Goal: Task Accomplishment & Management: Manage account settings

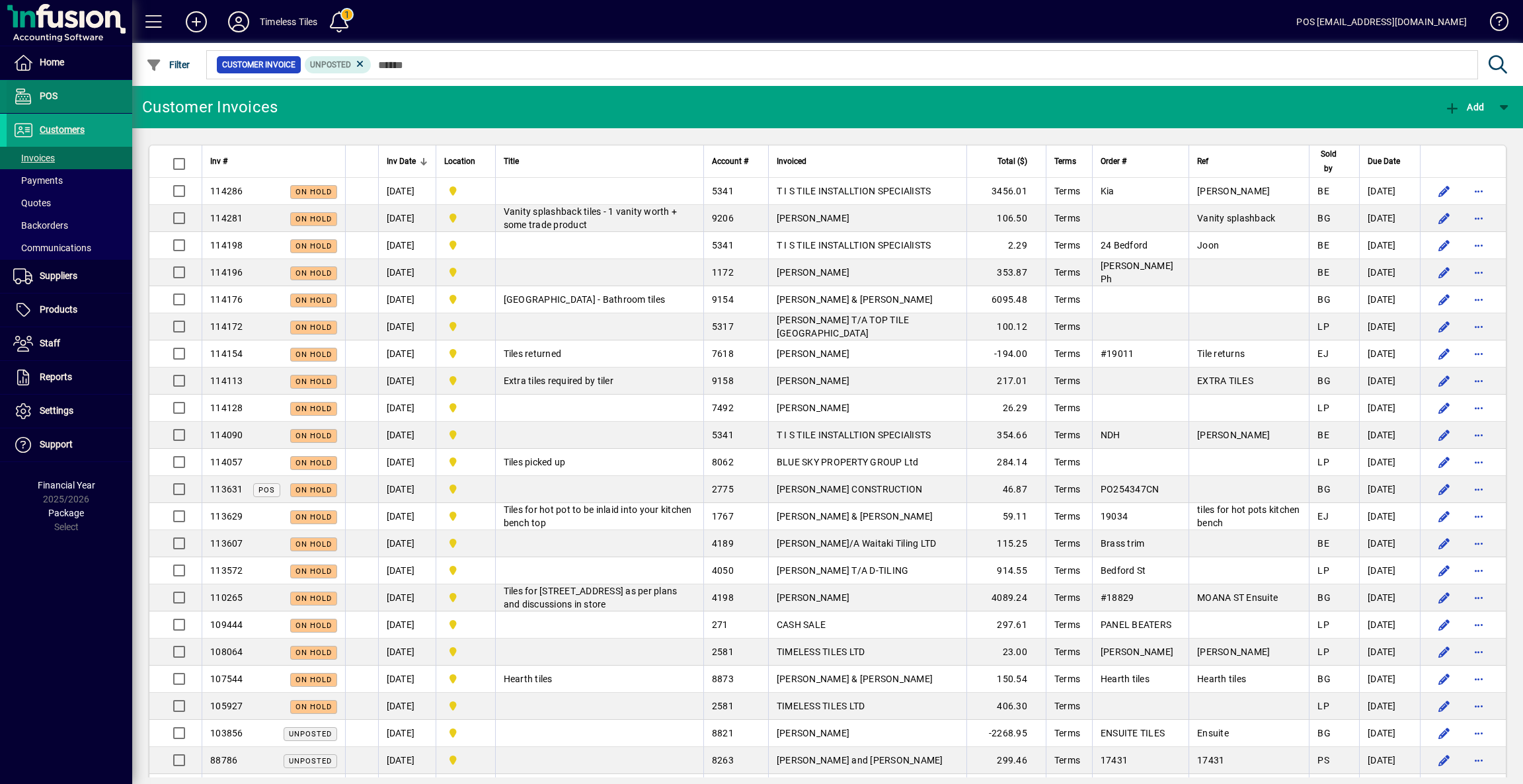
click at [56, 97] on span "POS" at bounding box center [48, 95] width 18 height 10
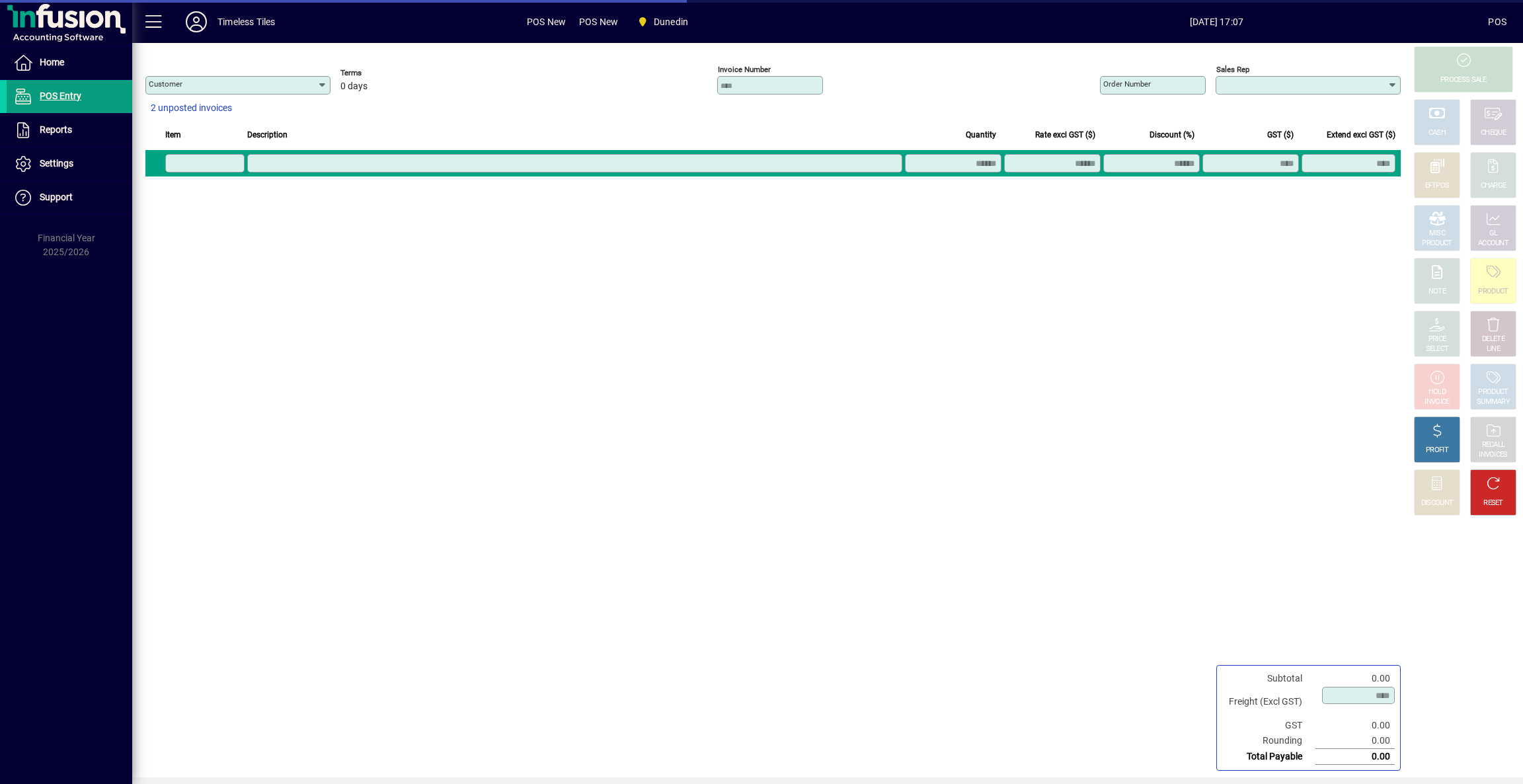
type input "**********"
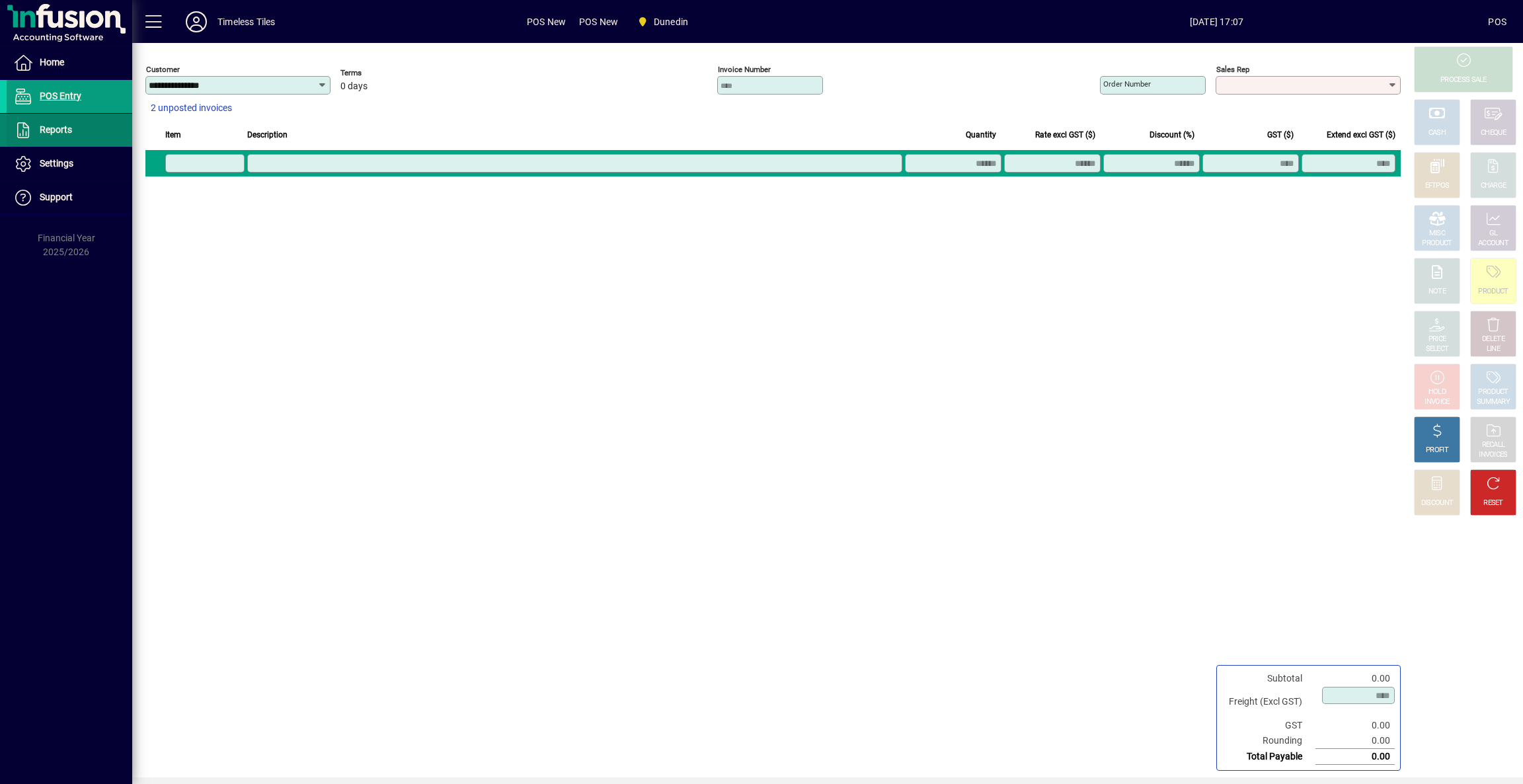
click at [85, 127] on span at bounding box center [69, 130] width 126 height 31
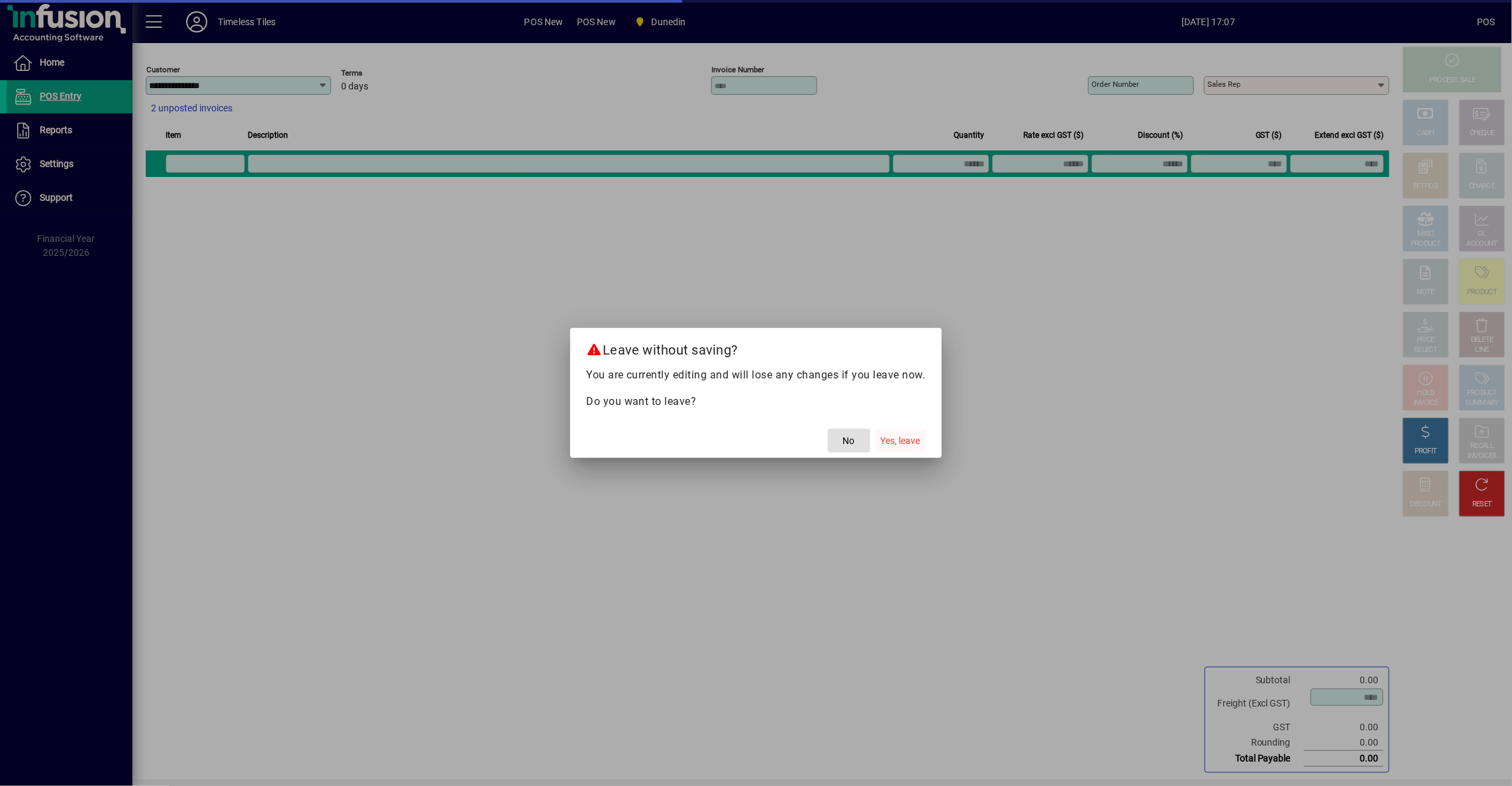
click at [904, 437] on span "Yes, leave" at bounding box center [901, 440] width 40 height 14
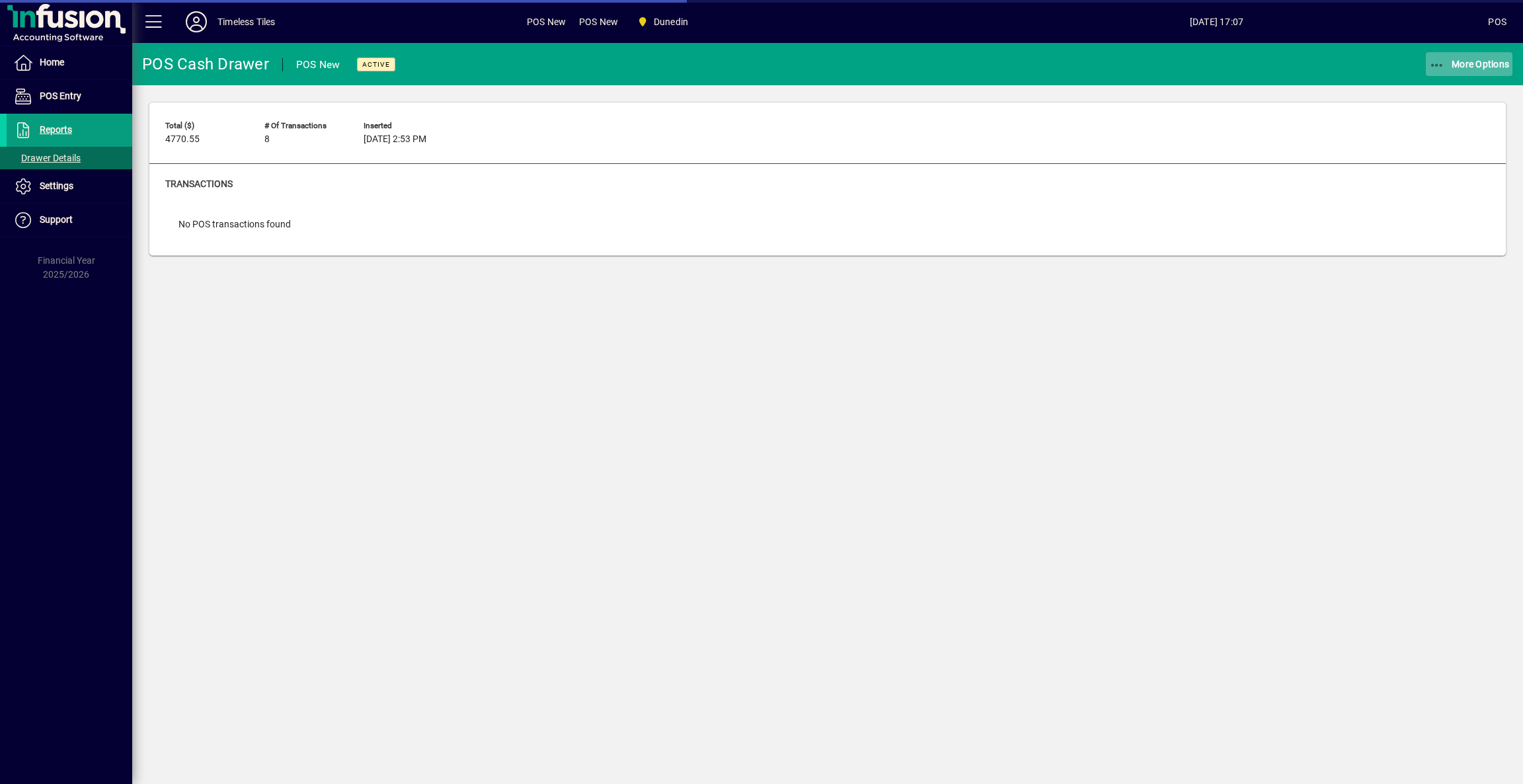
click at [1479, 60] on span "More Options" at bounding box center [1470, 64] width 81 height 10
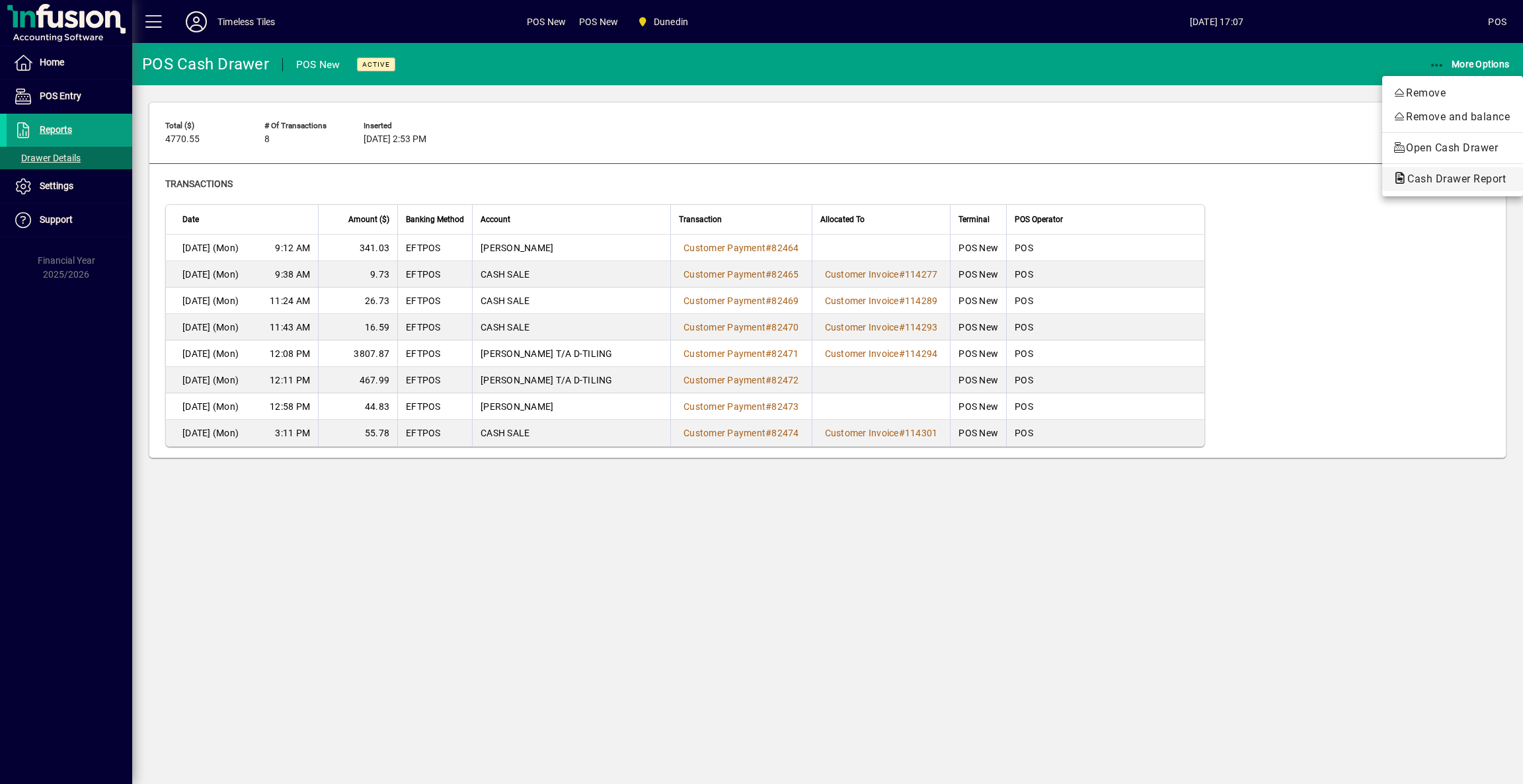
click at [1438, 177] on span "Cash Drawer Report" at bounding box center [1453, 179] width 119 height 13
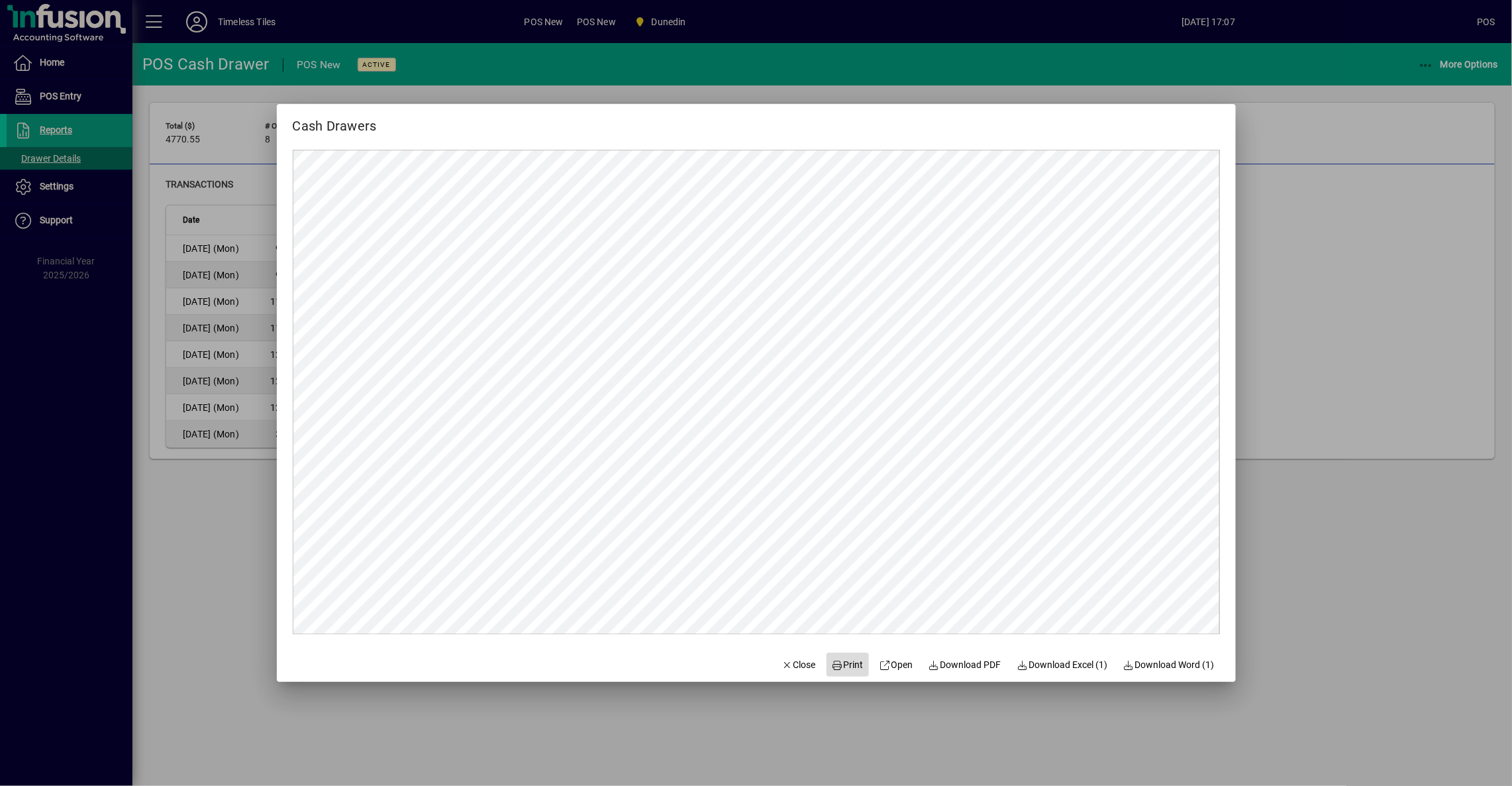
drag, startPoint x: 842, startPoint y: 662, endPoint x: 859, endPoint y: 669, distance: 18.4
click at [848, 665] on span "Print" at bounding box center [847, 664] width 32 height 14
click at [783, 670] on span "Close" at bounding box center [799, 664] width 35 height 14
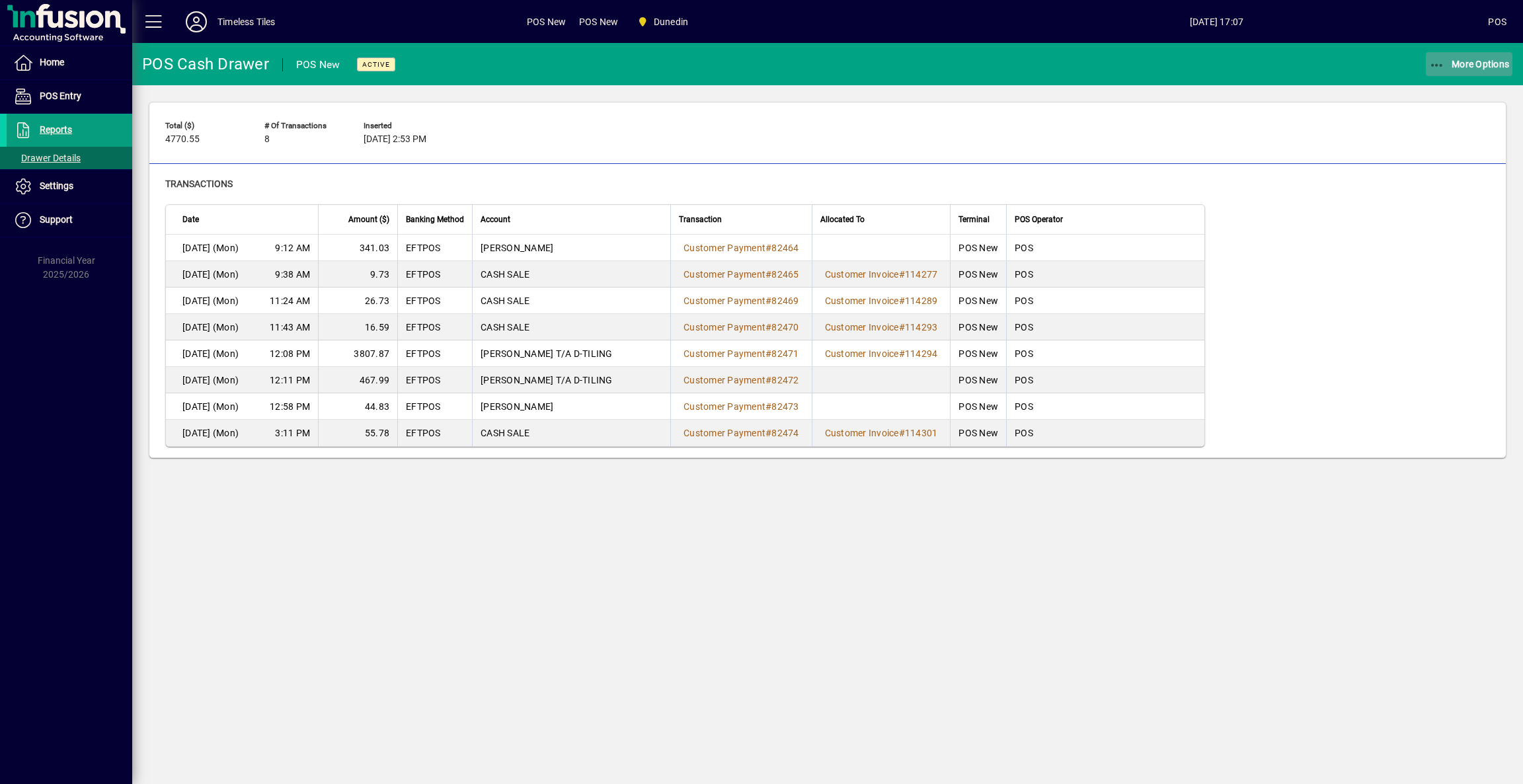
click at [1476, 68] on span "More Options" at bounding box center [1470, 64] width 81 height 10
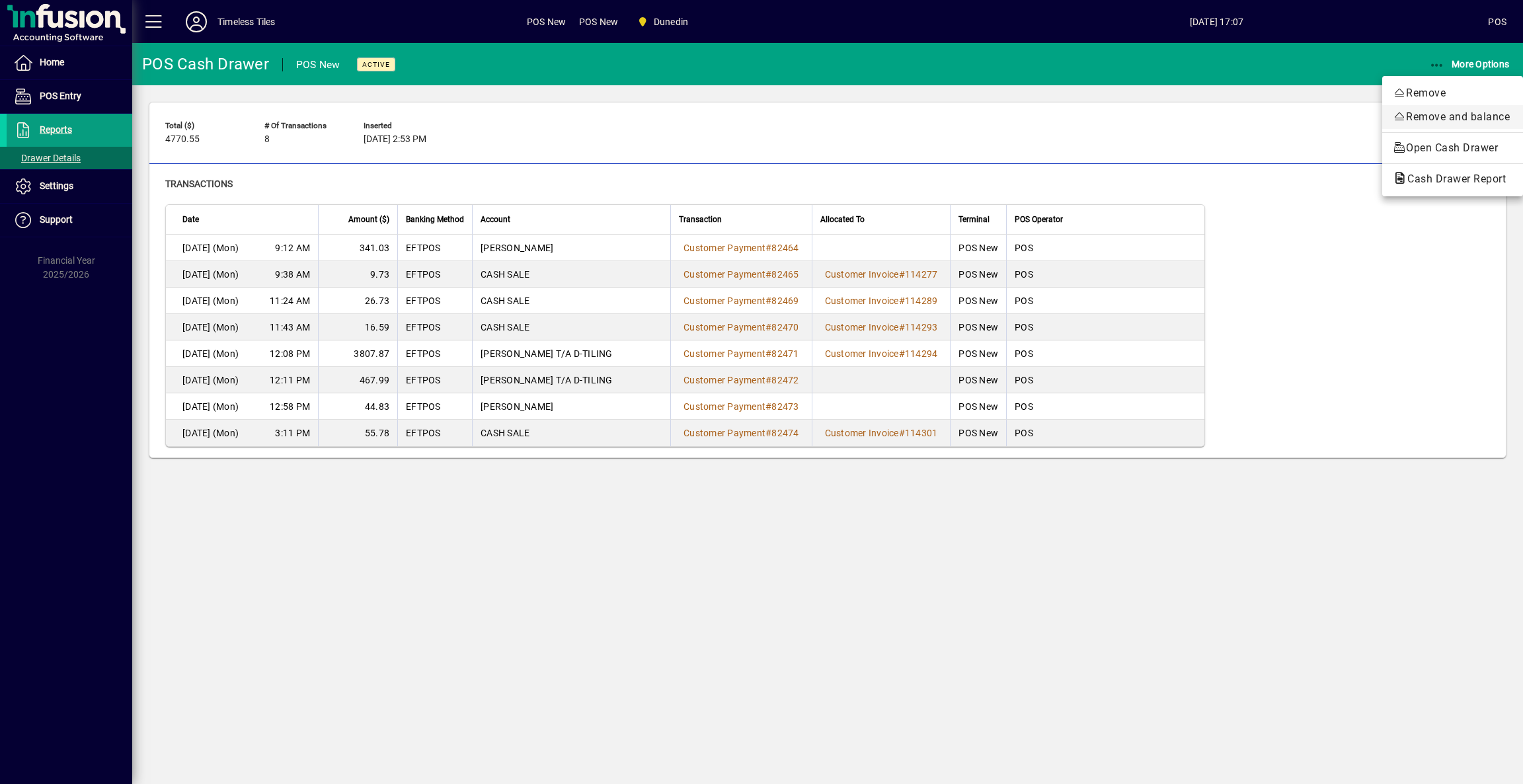
click at [1432, 118] on span "Remove and balance" at bounding box center [1453, 117] width 119 height 16
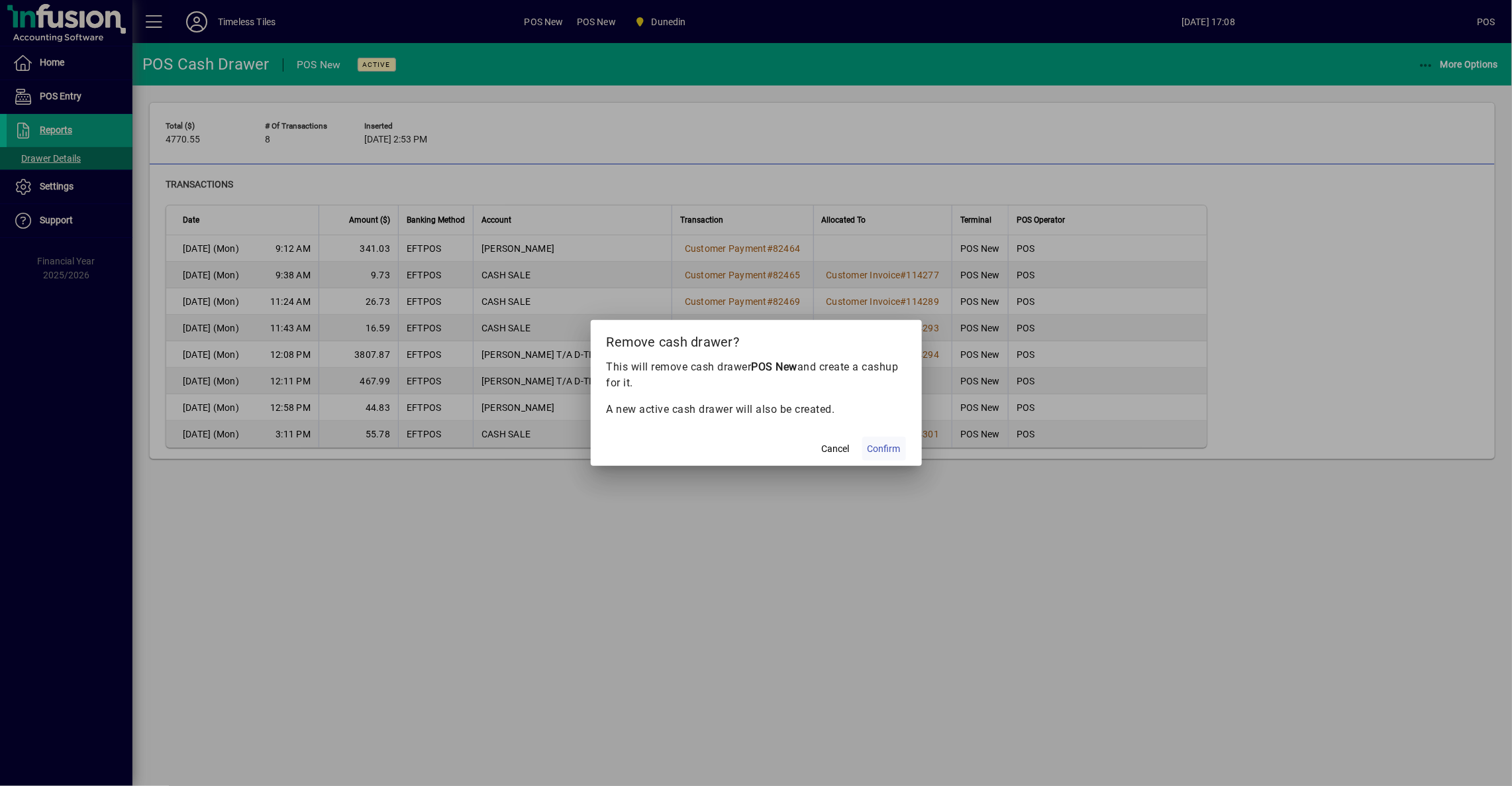
click at [892, 450] on span "Confirm" at bounding box center [884, 448] width 33 height 14
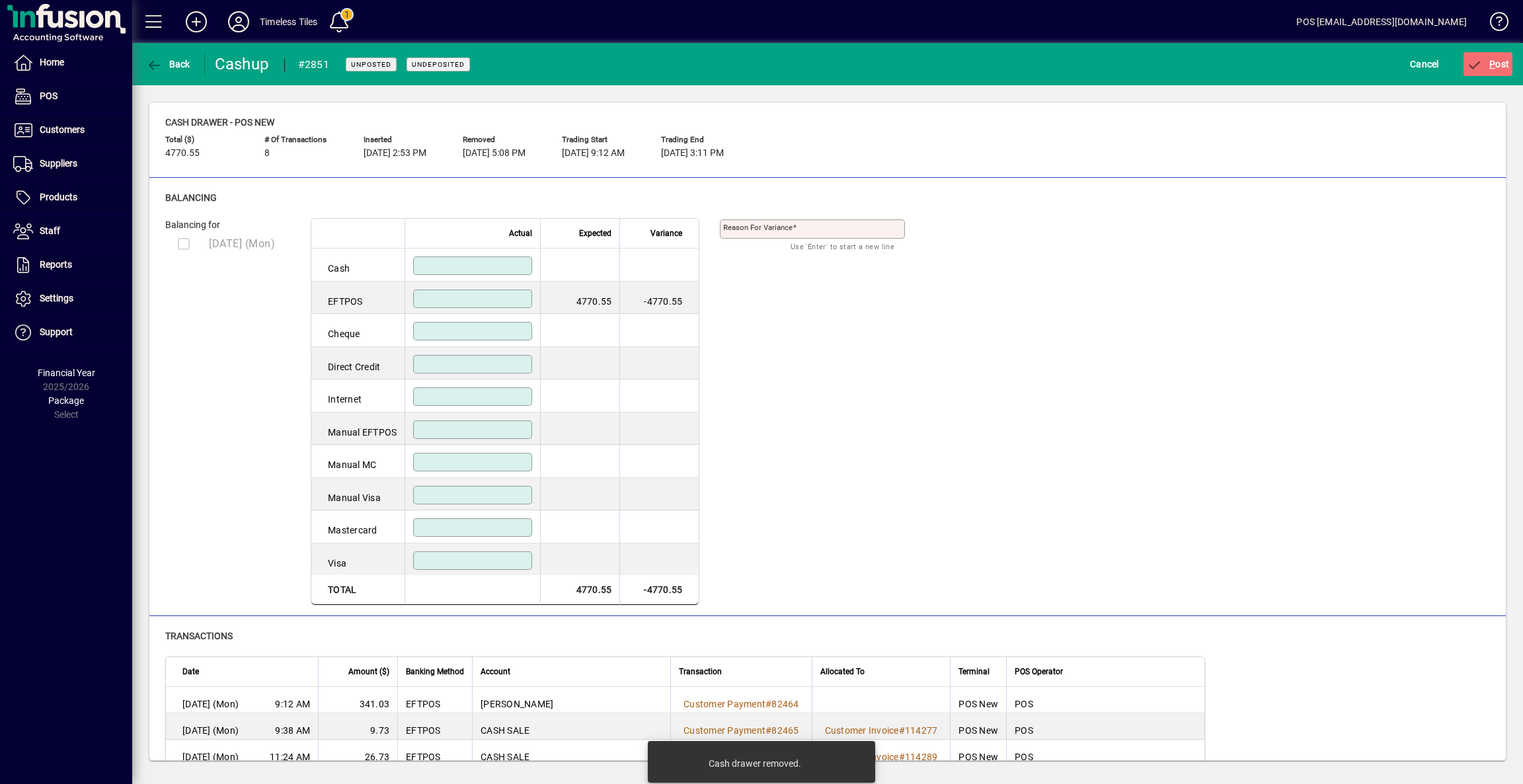
click at [457, 305] on div at bounding box center [473, 298] width 119 height 19
click at [453, 297] on input at bounding box center [474, 298] width 115 height 10
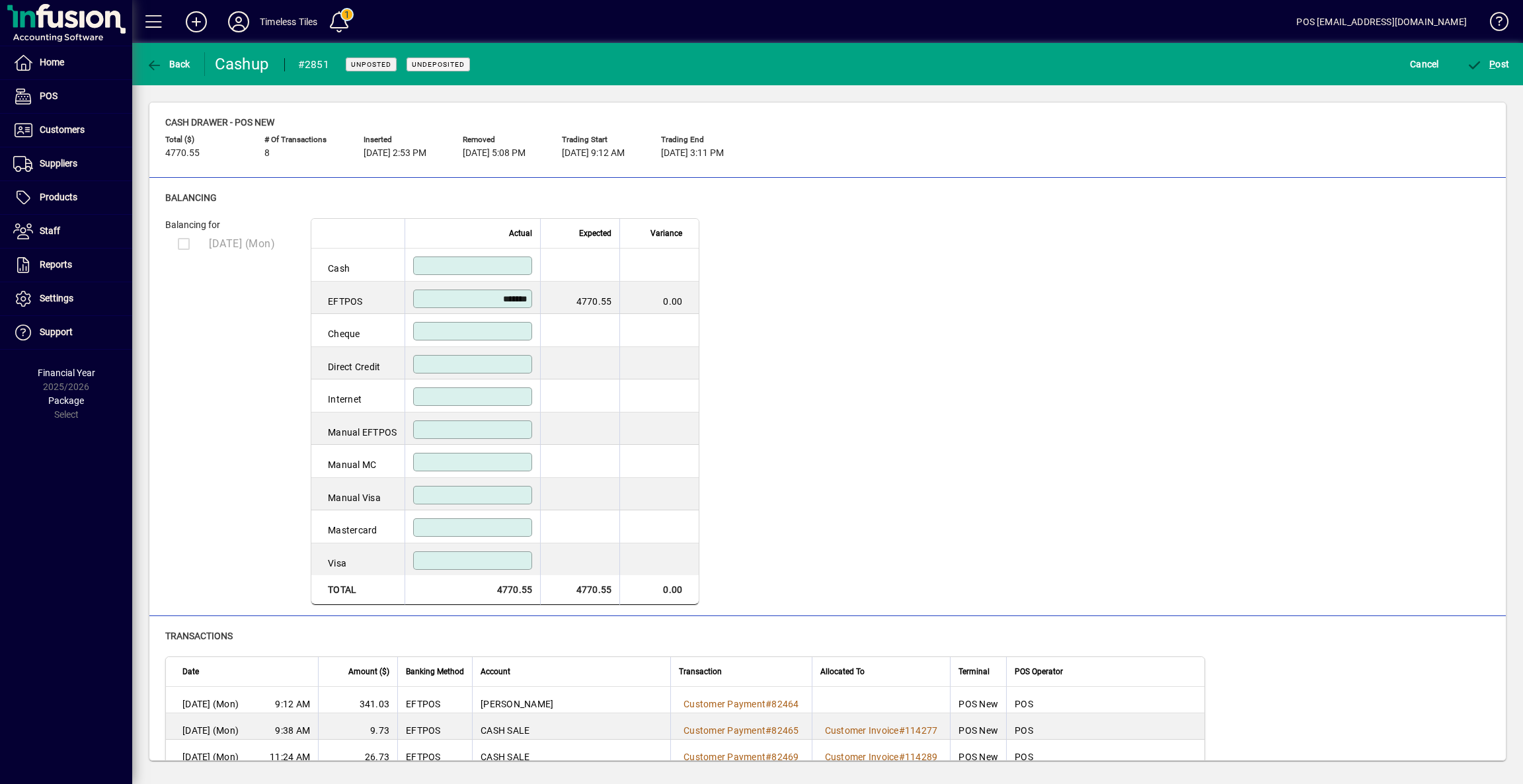
type input "*******"
click at [440, 334] on input at bounding box center [474, 330] width 115 height 10
click at [1488, 60] on span "P ost" at bounding box center [1488, 64] width 43 height 10
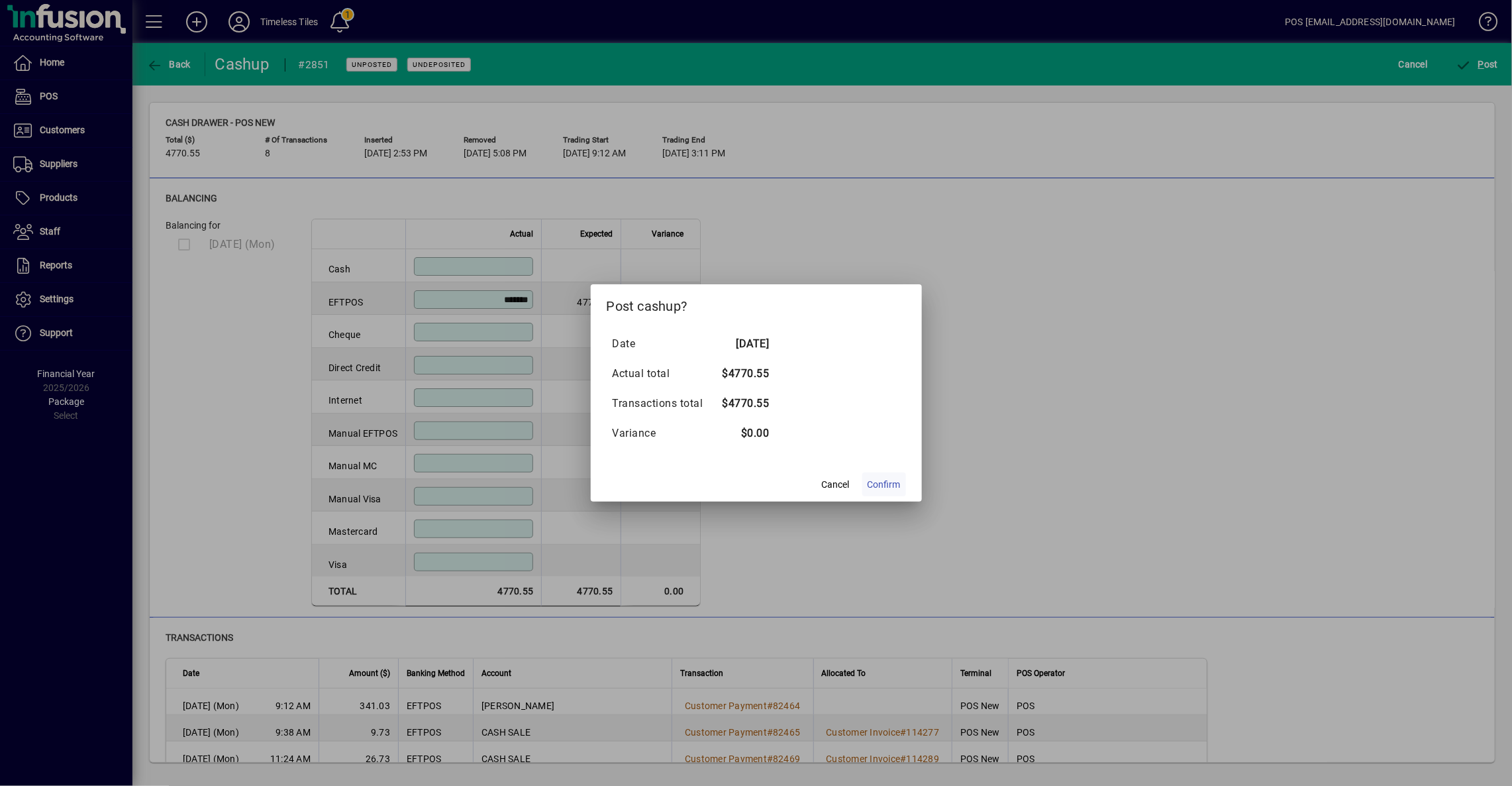
click at [895, 480] on span "Confirm" at bounding box center [884, 484] width 33 height 14
